Goal: Information Seeking & Learning: Learn about a topic

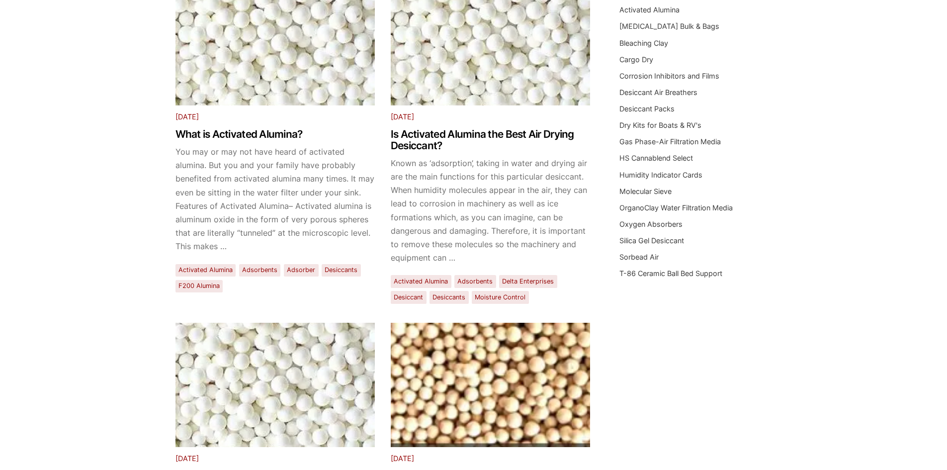
scroll to position [149, 0]
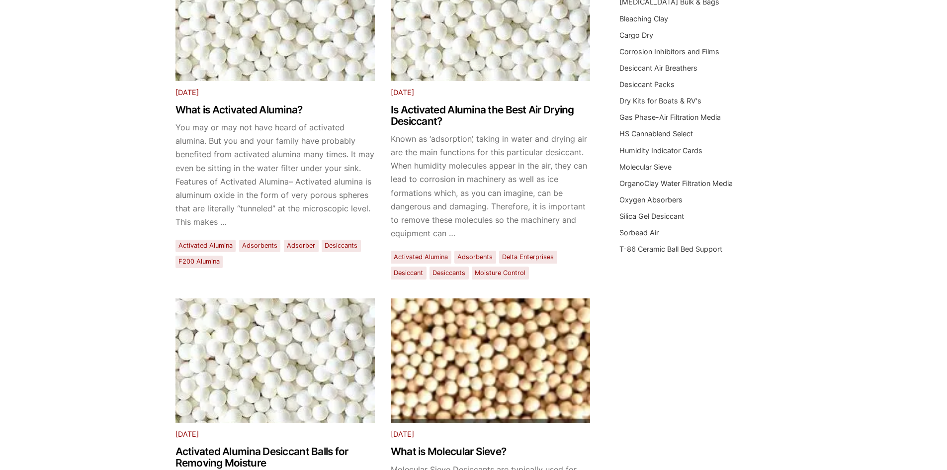
click at [205, 225] on p "You may or may not have heard of activated alumina. But you and your family hav…" at bounding box center [274, 175] width 199 height 108
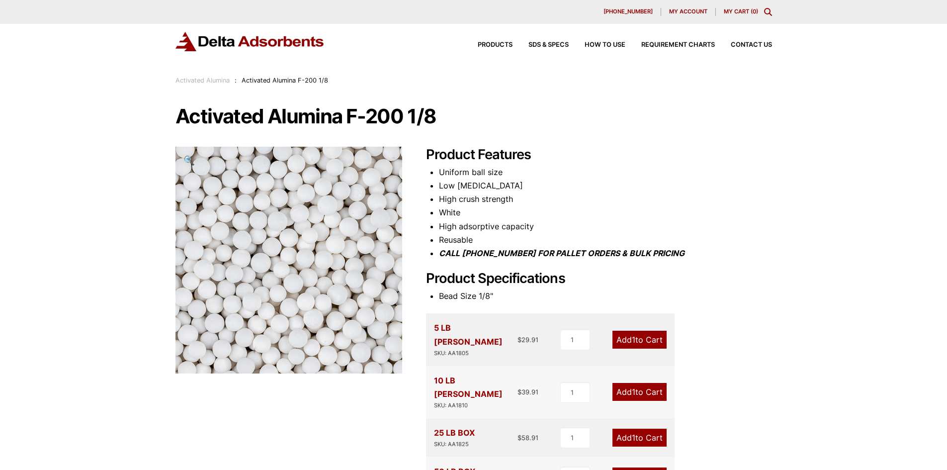
click at [296, 244] on img at bounding box center [279, 278] width 497 height 497
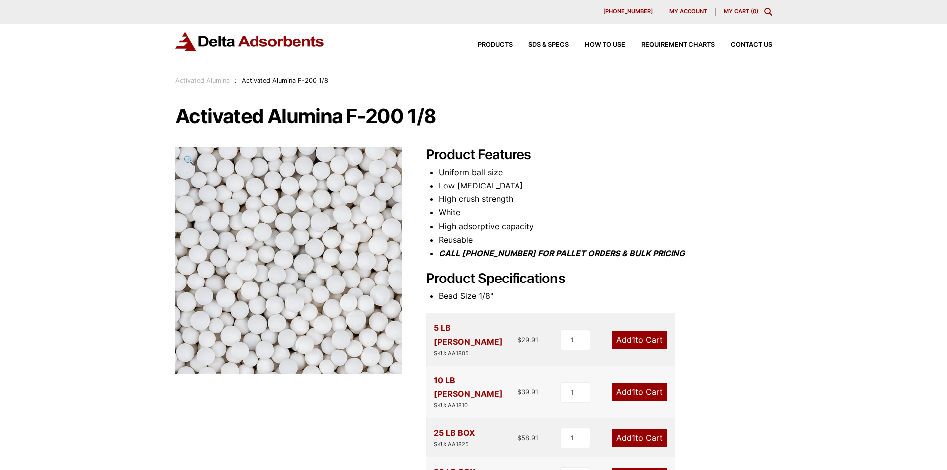
click at [260, 243] on img at bounding box center [322, 279] width 497 height 497
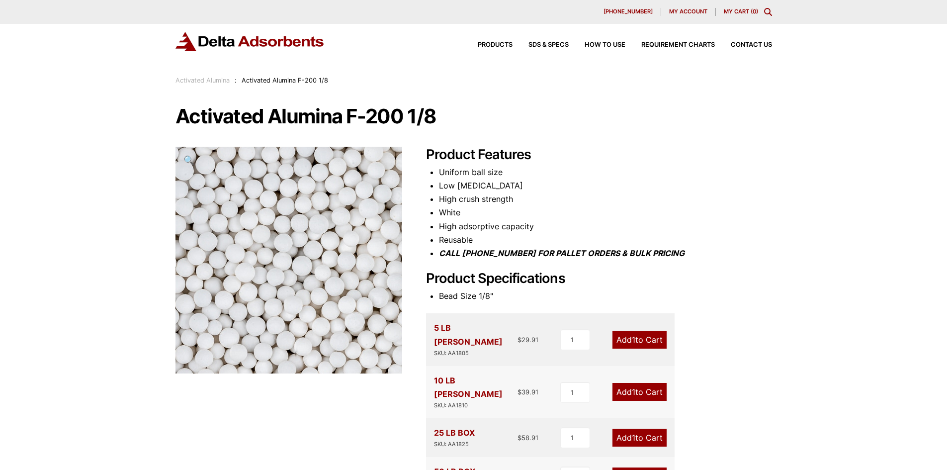
click at [261, 241] on img at bounding box center [321, 281] width 497 height 497
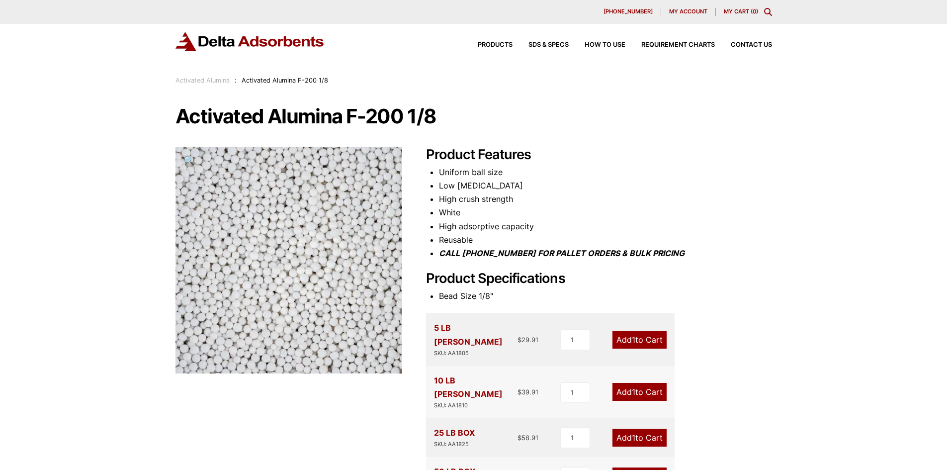
drag, startPoint x: 320, startPoint y: 403, endPoint x: 321, endPoint y: 397, distance: 6.0
click at [320, 401] on div "Activated Alumina F-200 1/8 🔍 Product Features Uniform ball size Low abrasion H…" at bounding box center [473, 397] width 596 height 582
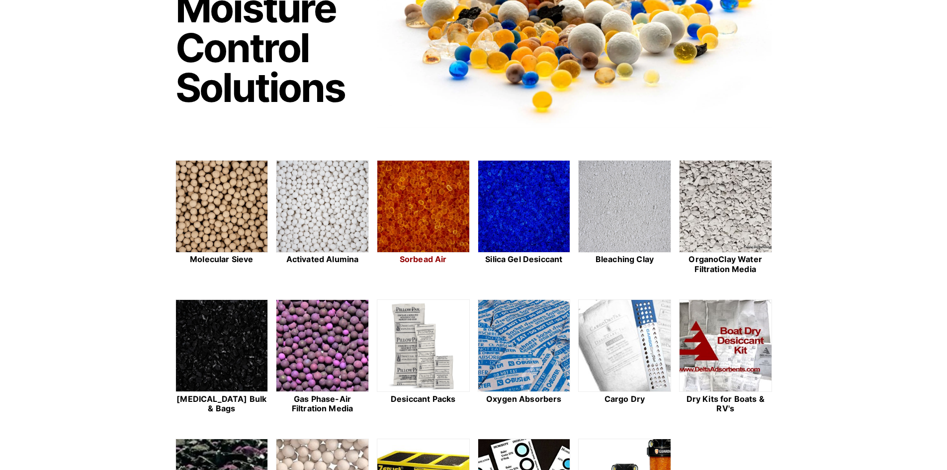
scroll to position [50, 0]
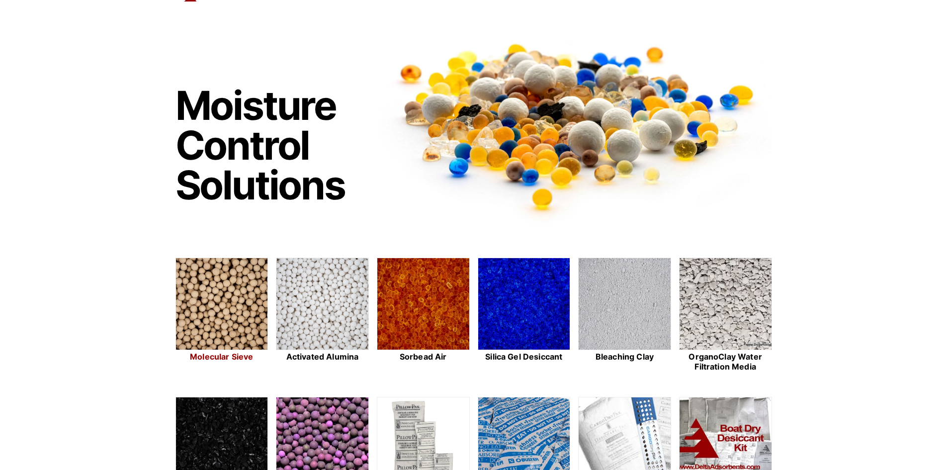
click at [228, 301] on img at bounding box center [222, 304] width 92 height 92
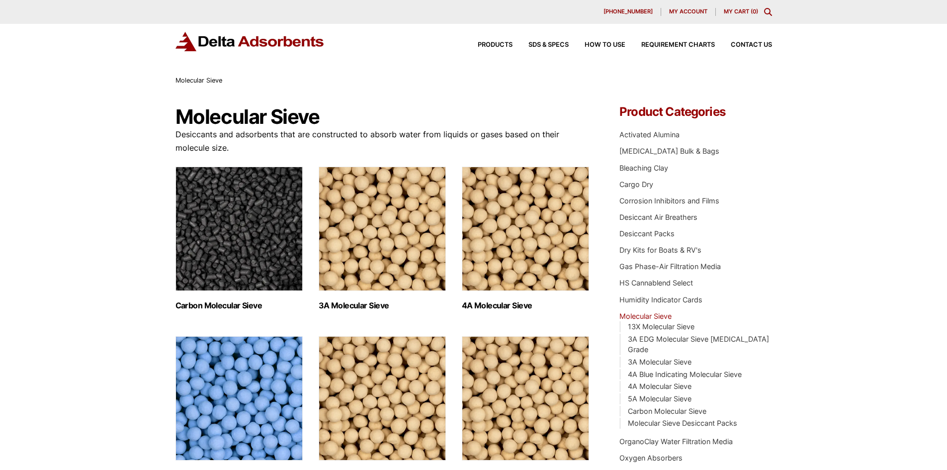
click at [394, 252] on img "Visit product category 3A Molecular Sieve" at bounding box center [382, 228] width 127 height 124
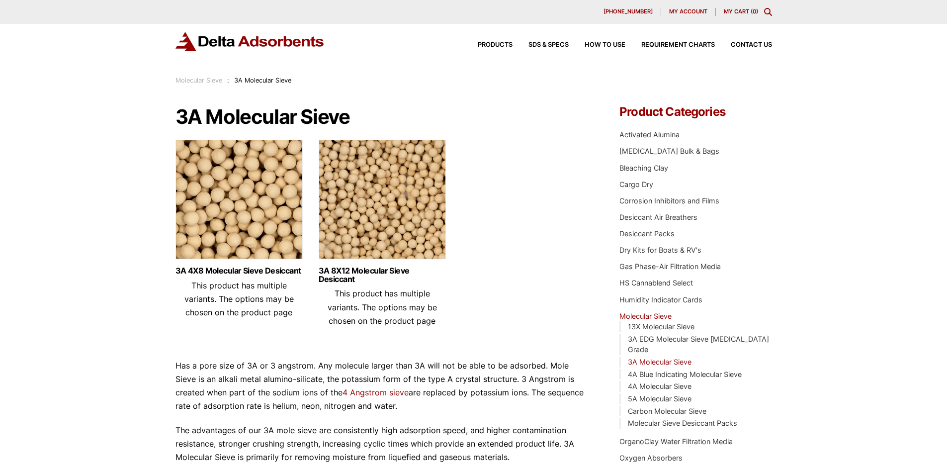
click at [237, 229] on img at bounding box center [238, 202] width 127 height 124
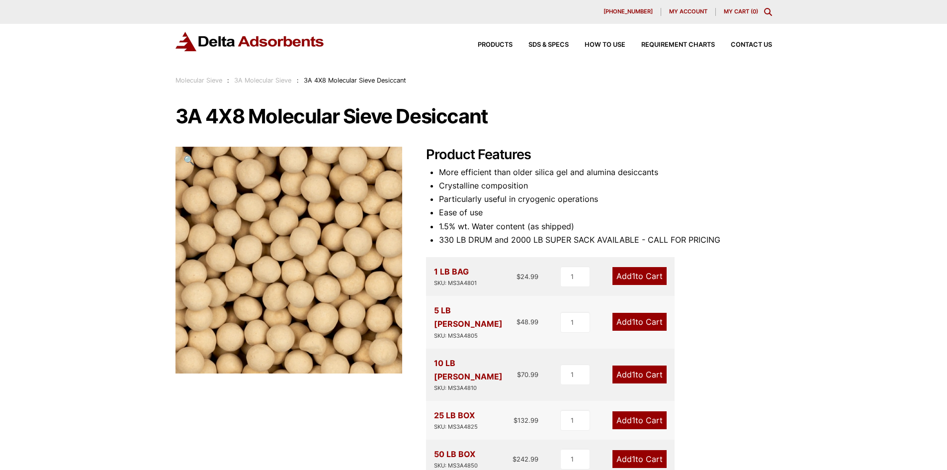
click at [265, 221] on img at bounding box center [290, 263] width 248 height 248
click at [266, 222] on img at bounding box center [290, 263] width 248 height 248
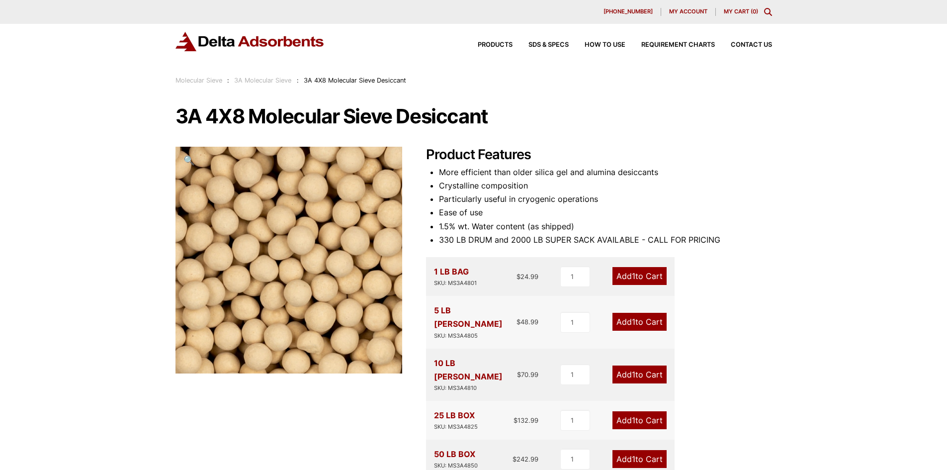
click at [291, 235] on img at bounding box center [288, 262] width 248 height 248
click at [293, 235] on img at bounding box center [288, 262] width 248 height 248
